Goal: Find specific page/section: Find specific page/section

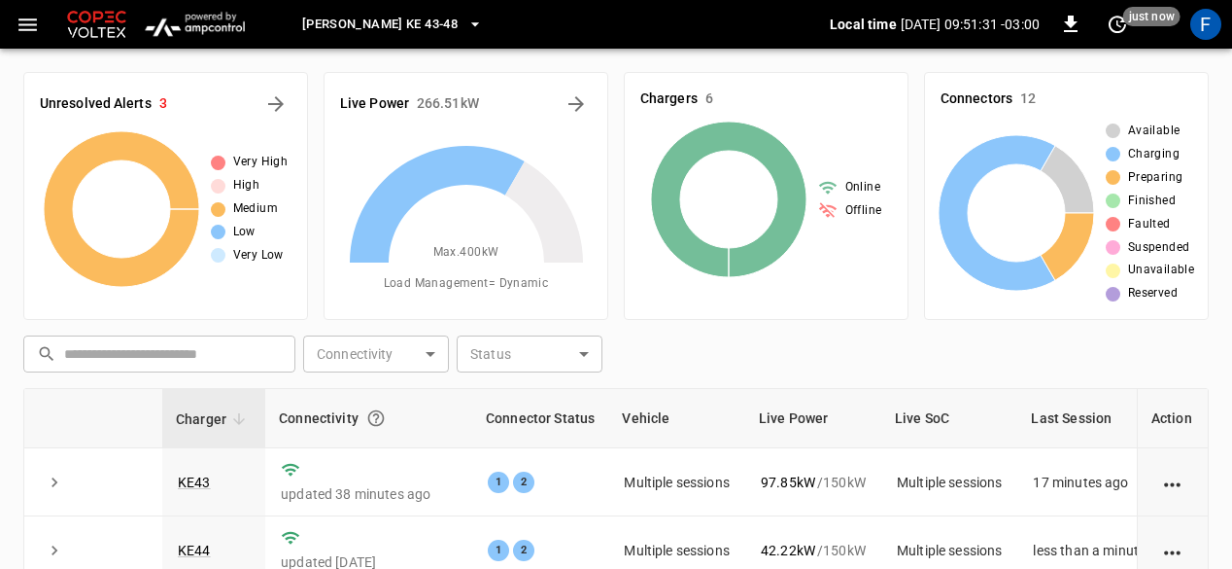
scroll to position [218, 0]
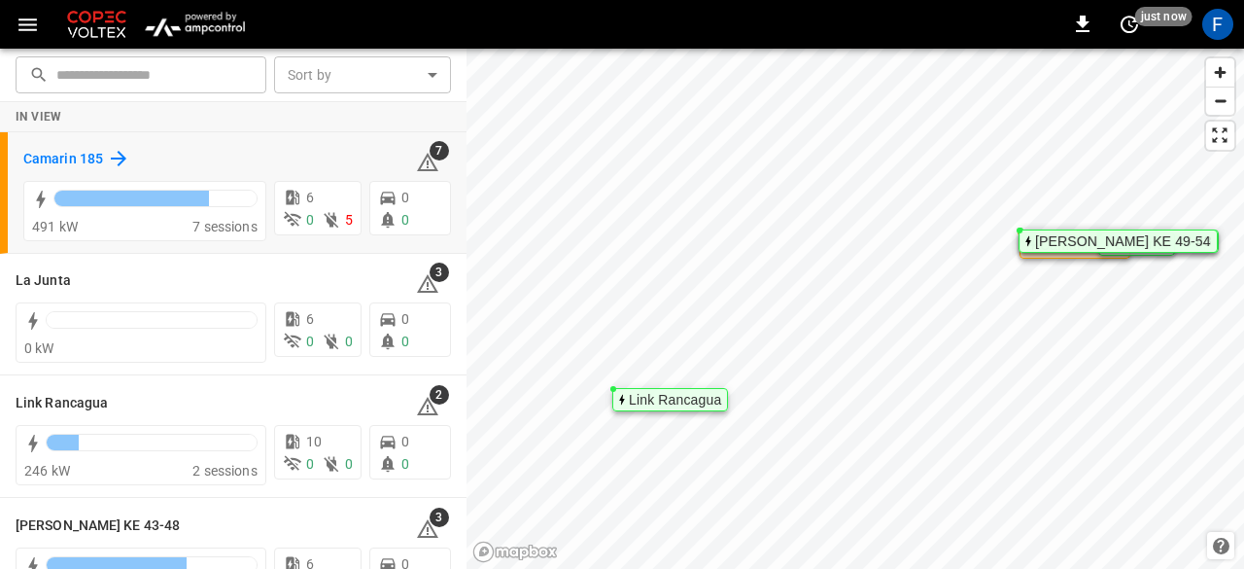
click at [101, 162] on h6 "Camarin 185" at bounding box center [63, 159] width 80 height 21
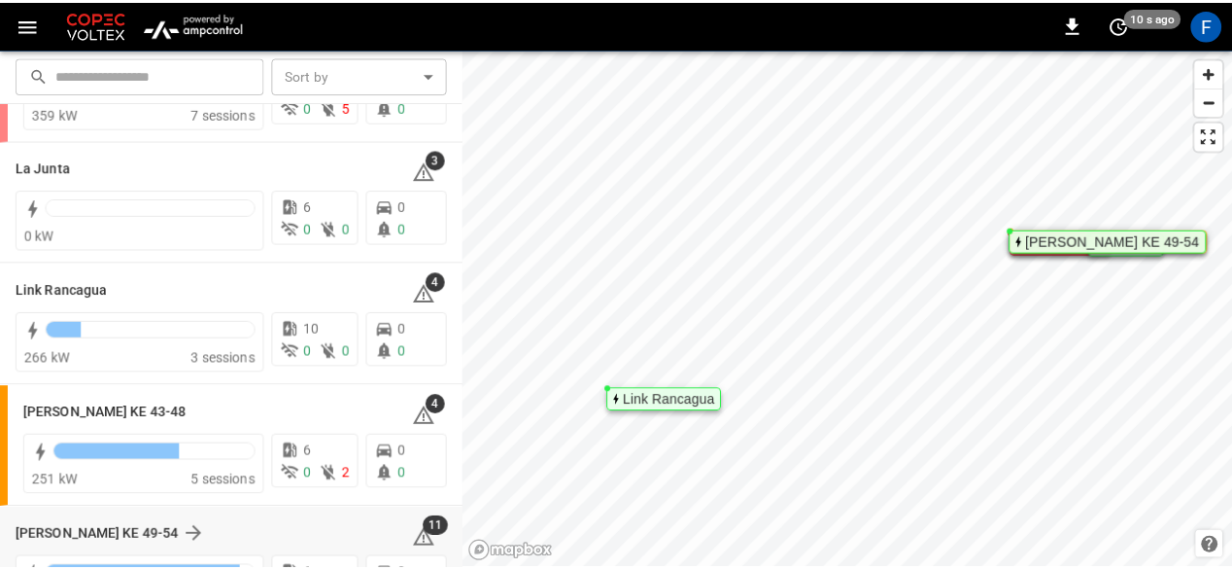
scroll to position [101, 0]
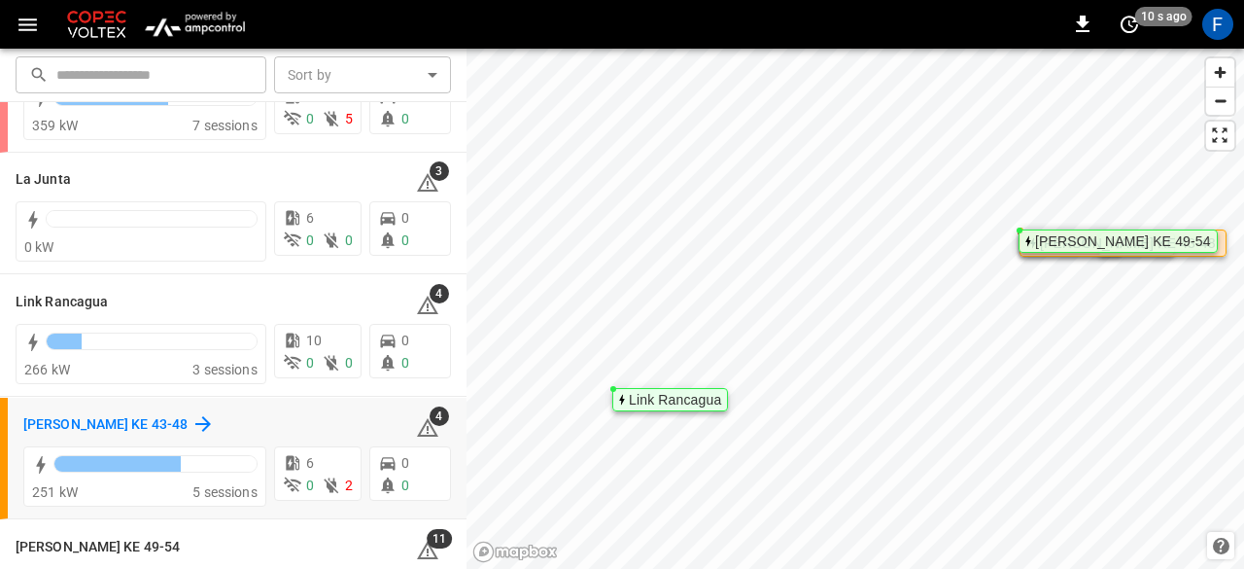
click at [150, 429] on h6 "[PERSON_NAME] KE 43-48" at bounding box center [105, 424] width 164 height 21
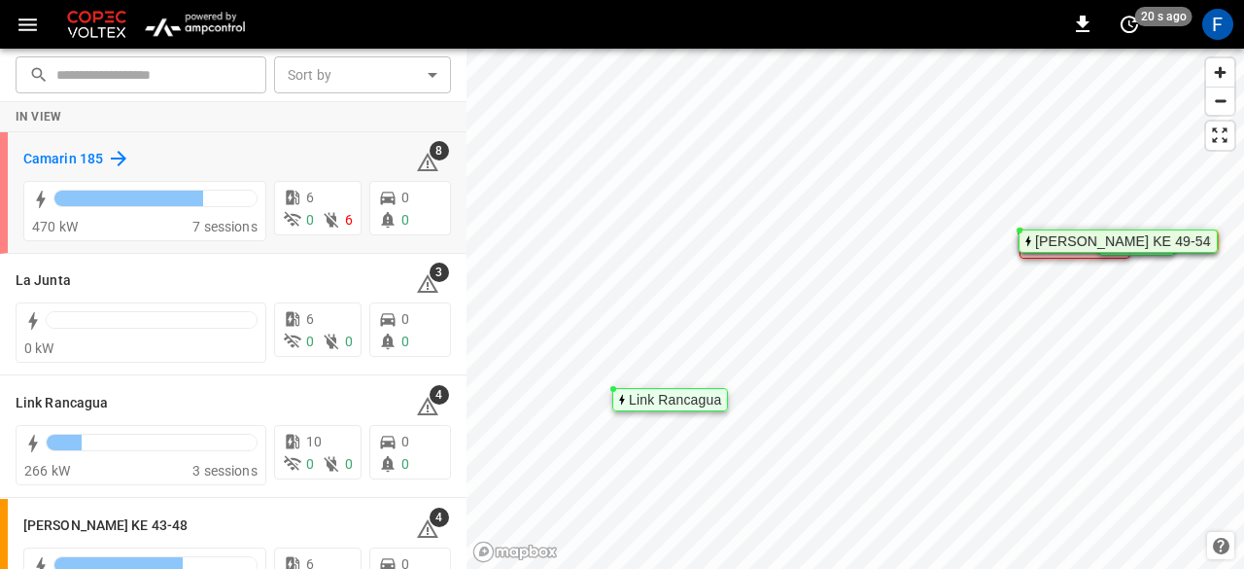
click at [58, 156] on h6 "Camarin 185" at bounding box center [63, 159] width 80 height 21
click at [39, 149] on h6 "Camarin 185" at bounding box center [63, 159] width 80 height 21
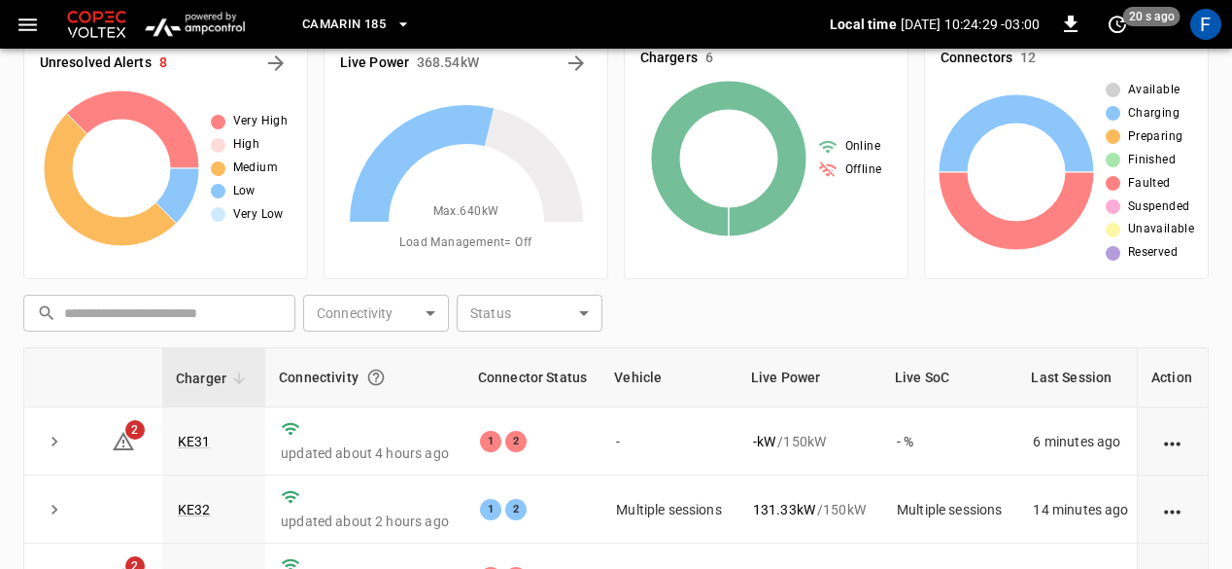
scroll to position [40, 0]
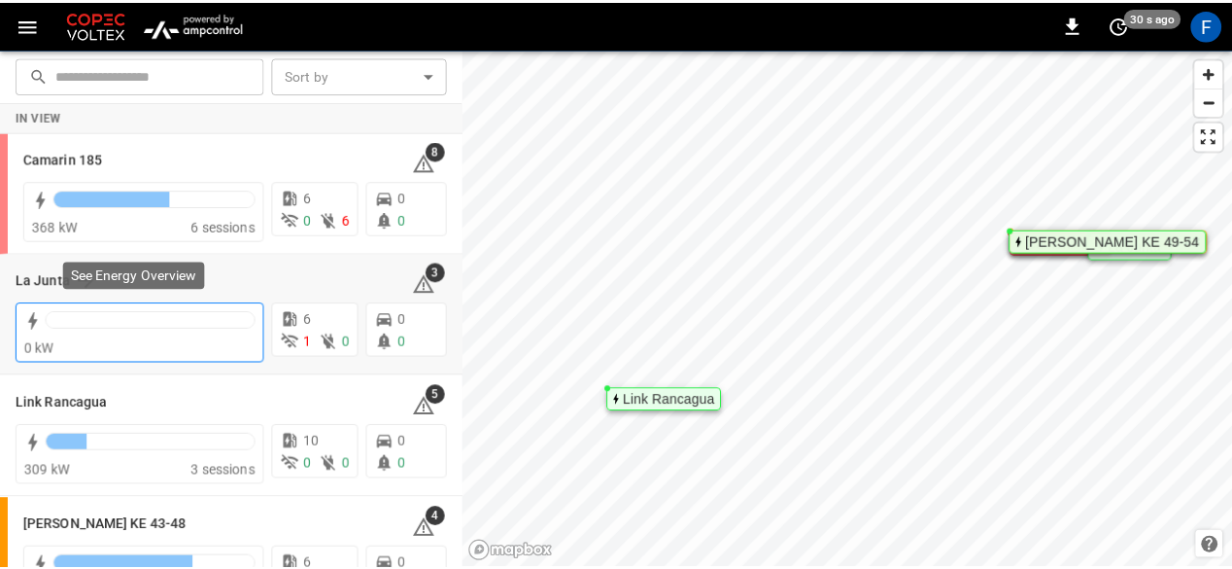
scroll to position [173, 0]
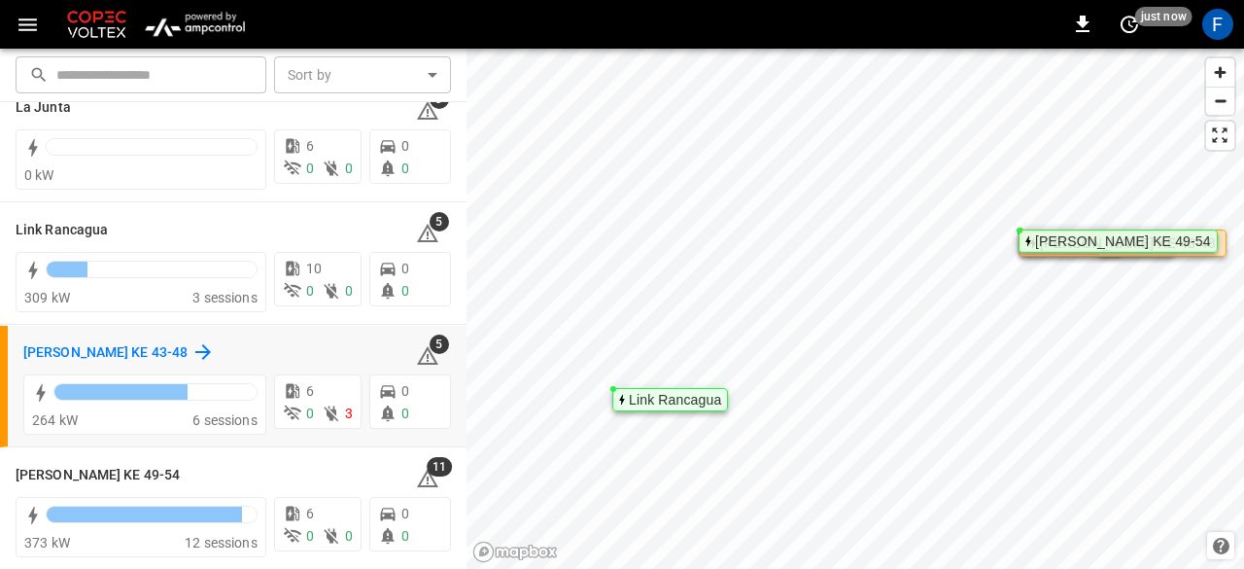
click at [36, 352] on h6 "[PERSON_NAME] KE 43-48" at bounding box center [105, 352] width 164 height 21
